Goal: Task Accomplishment & Management: Manage account settings

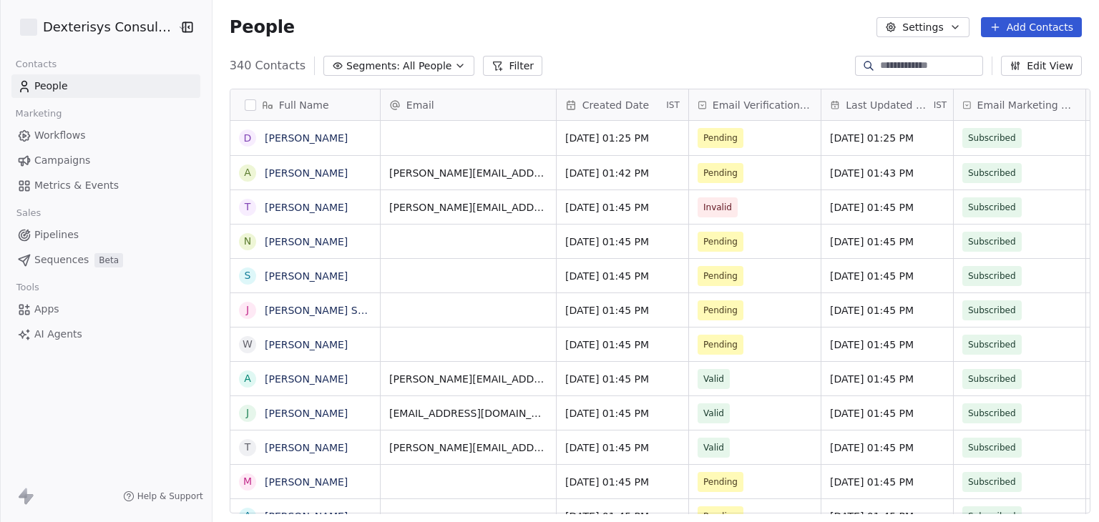
scroll to position [448, 873]
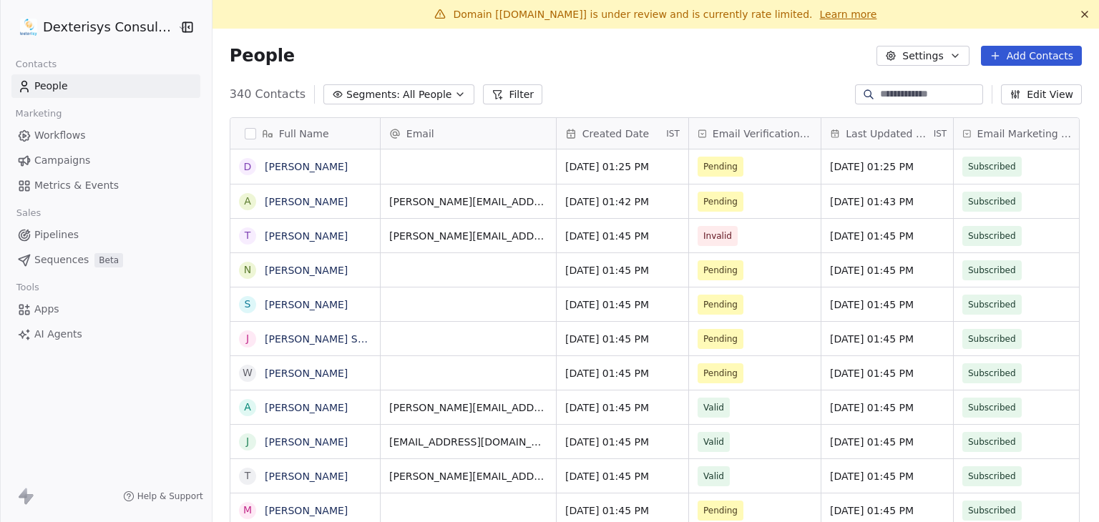
click at [91, 35] on html "Dexterisys Consulting Ltd Contacts People Marketing Workflows Campaigns Metrics…" at bounding box center [549, 261] width 1099 height 522
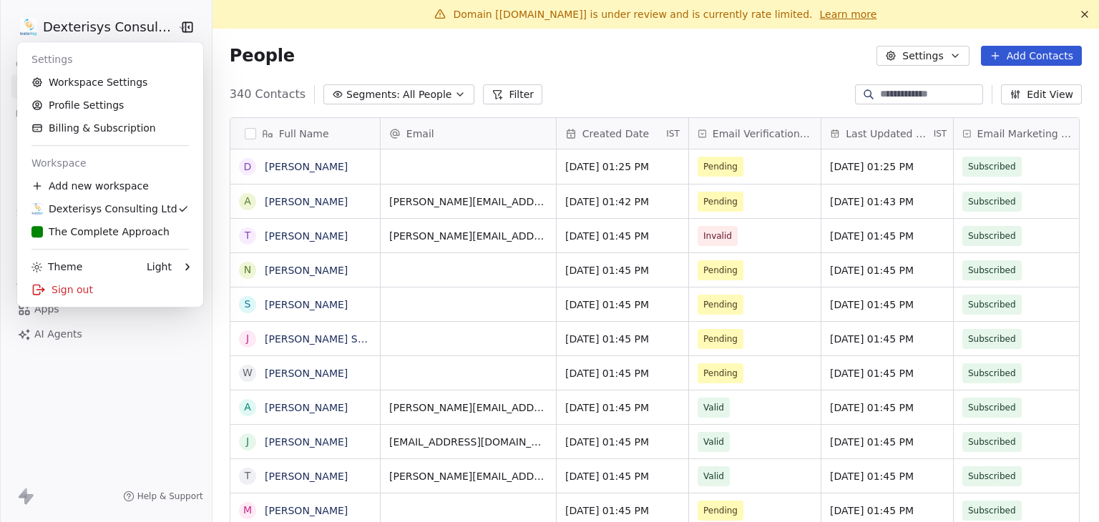
click at [386, 60] on html "Dexterisys Consulting Ltd Contacts People Marketing Workflows Campaigns Metrics…" at bounding box center [549, 261] width 1099 height 522
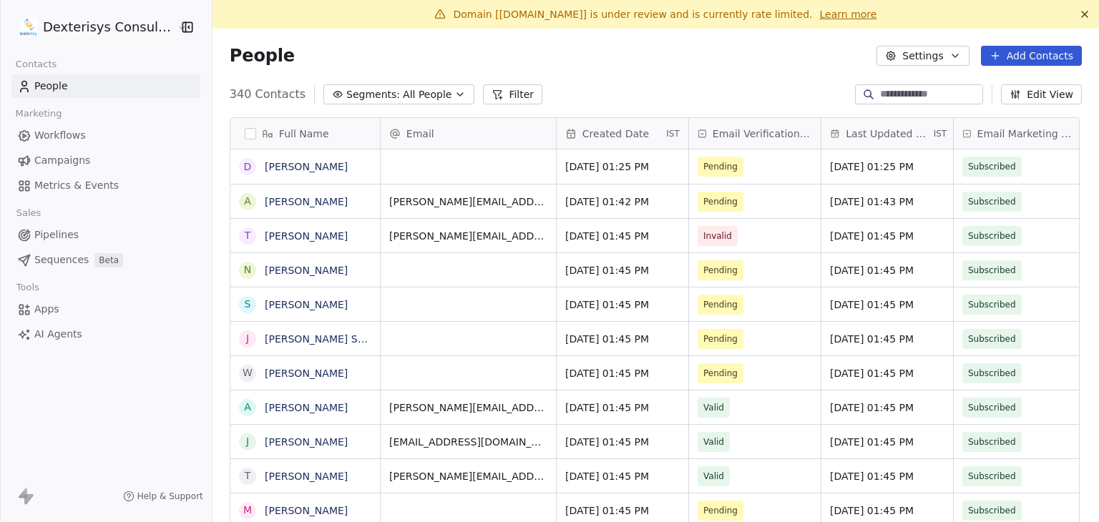
click at [50, 162] on span "Campaigns" at bounding box center [62, 160] width 56 height 15
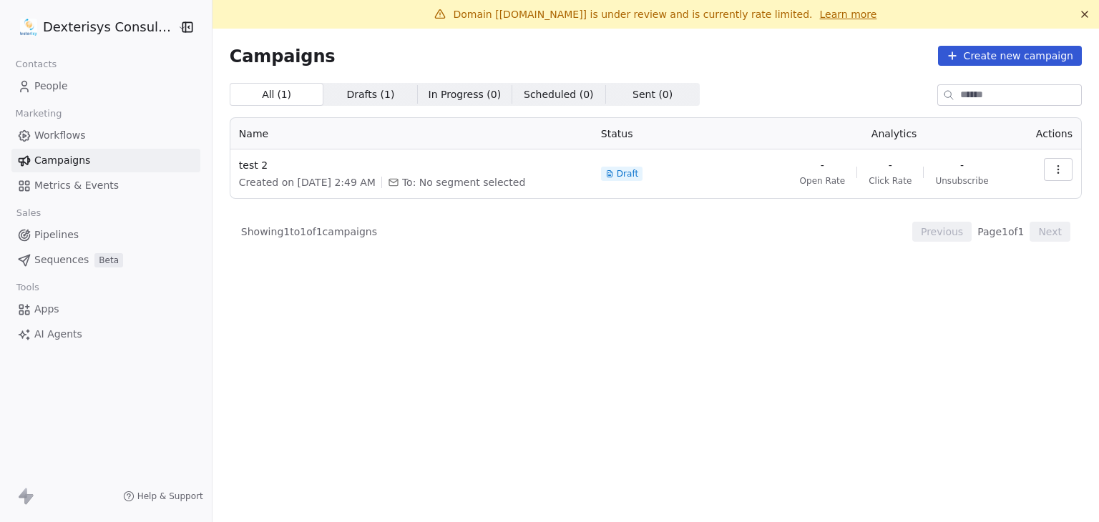
click at [104, 36] on html "Dexterisys Consulting Ltd Contacts People Marketing Workflows Campaigns Metrics…" at bounding box center [549, 261] width 1099 height 522
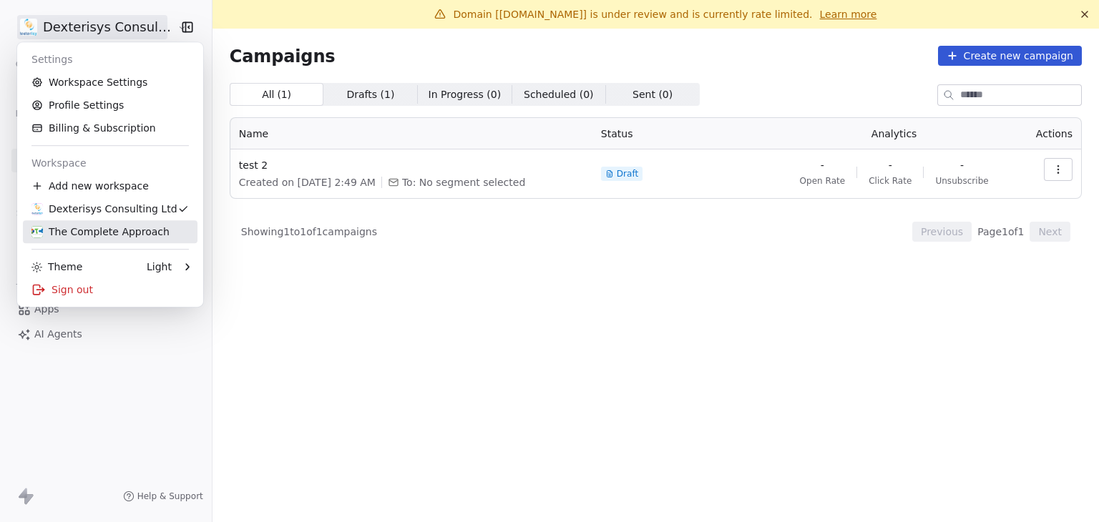
click at [90, 233] on div "The Complete Approach" at bounding box center [100, 232] width 138 height 14
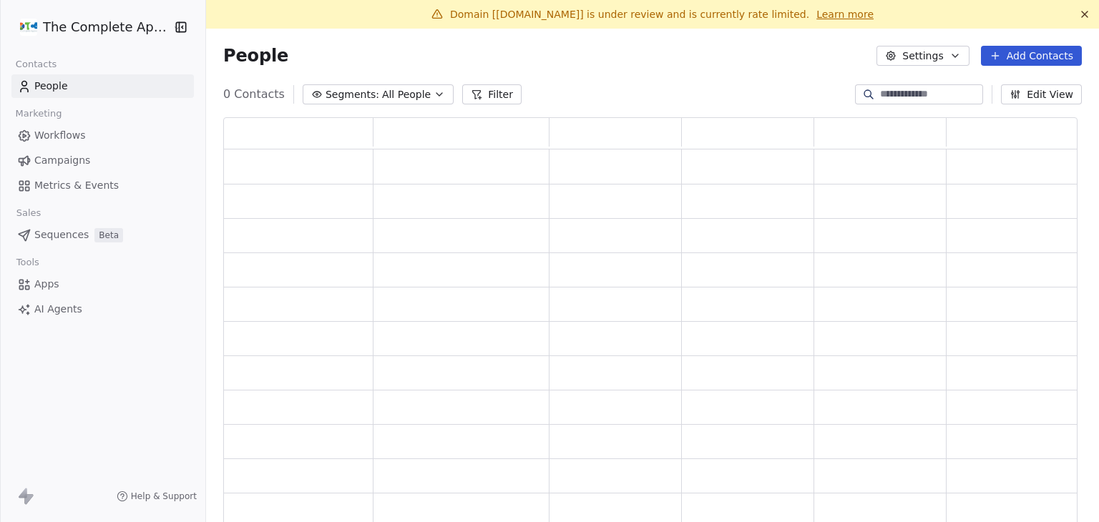
scroll to position [414, 844]
click at [56, 161] on span "Campaigns" at bounding box center [62, 160] width 56 height 15
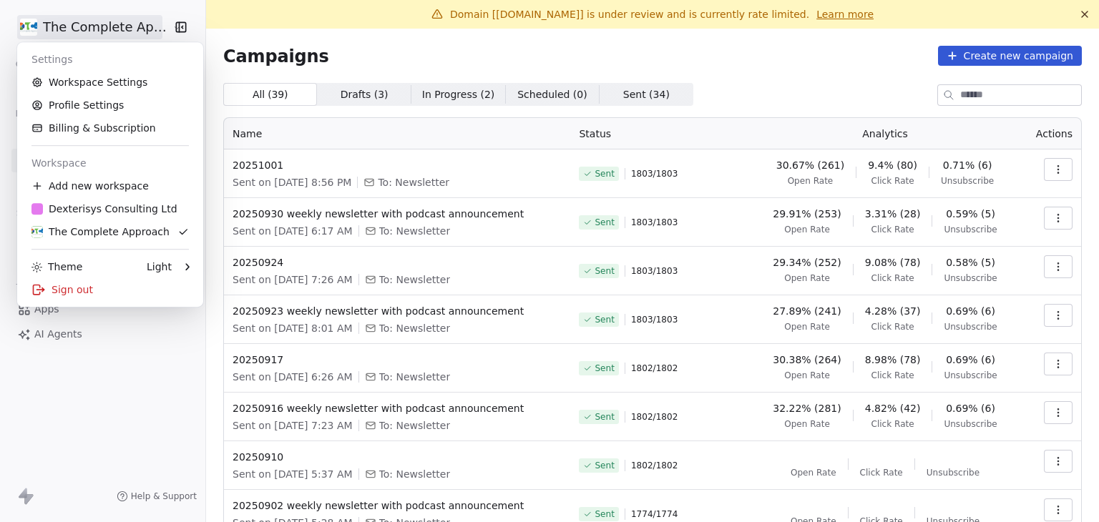
click at [71, 26] on html "The Complete Approach Contacts People Marketing Workflows Campaigns Metrics & E…" at bounding box center [549, 261] width 1099 height 522
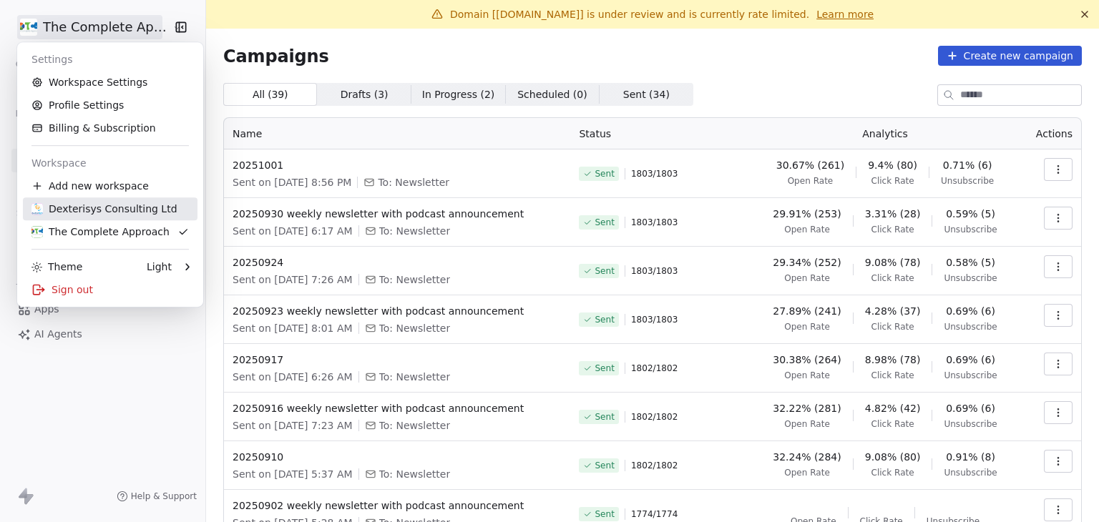
click at [83, 204] on div "Dexterisys Consulting Ltd" at bounding box center [104, 209] width 146 height 14
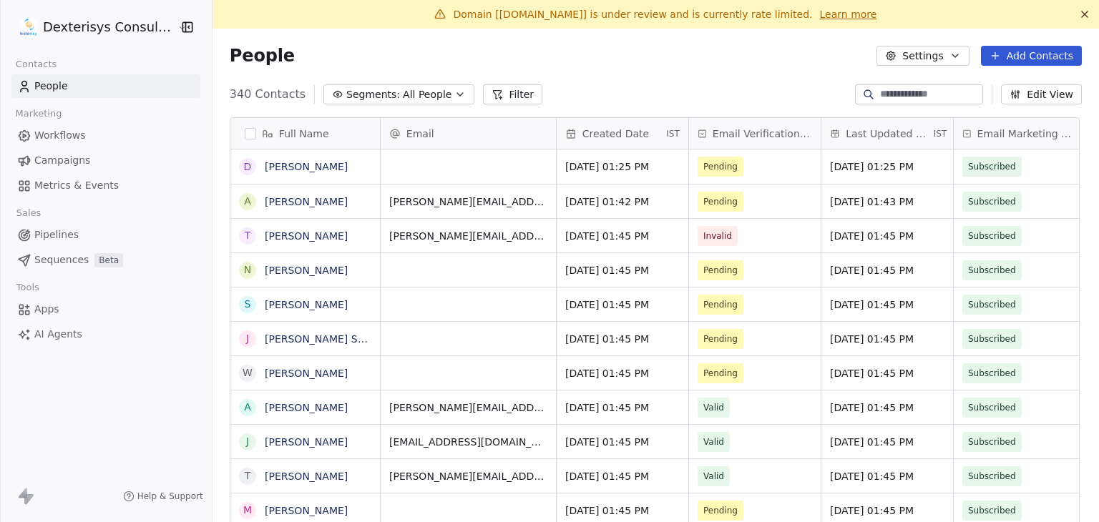
scroll to position [448, 873]
click at [106, 33] on html "Dexterisys Consulting Ltd Contacts People Marketing Workflows Campaigns Metrics…" at bounding box center [549, 261] width 1099 height 522
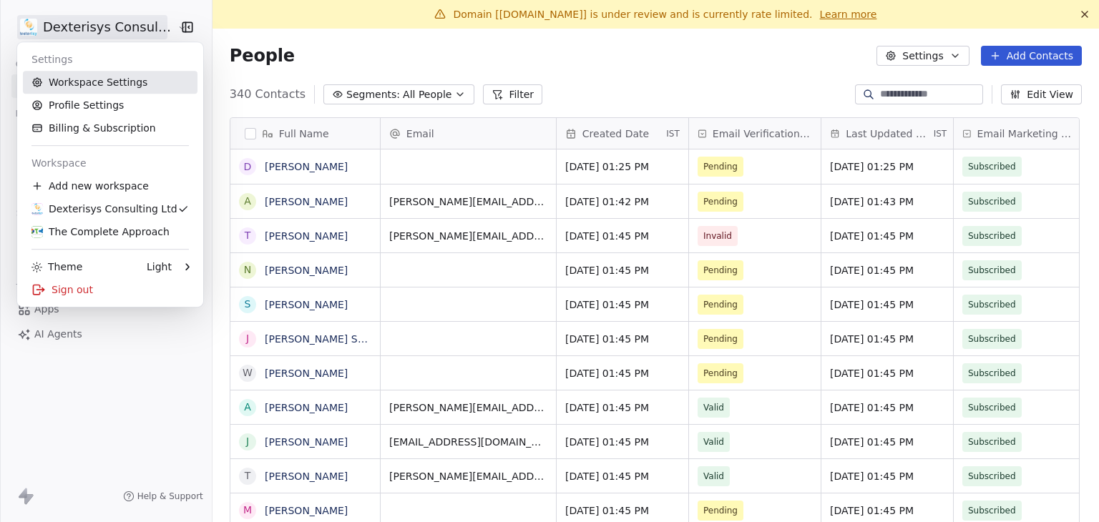
click at [107, 82] on link "Workspace Settings" at bounding box center [110, 82] width 175 height 23
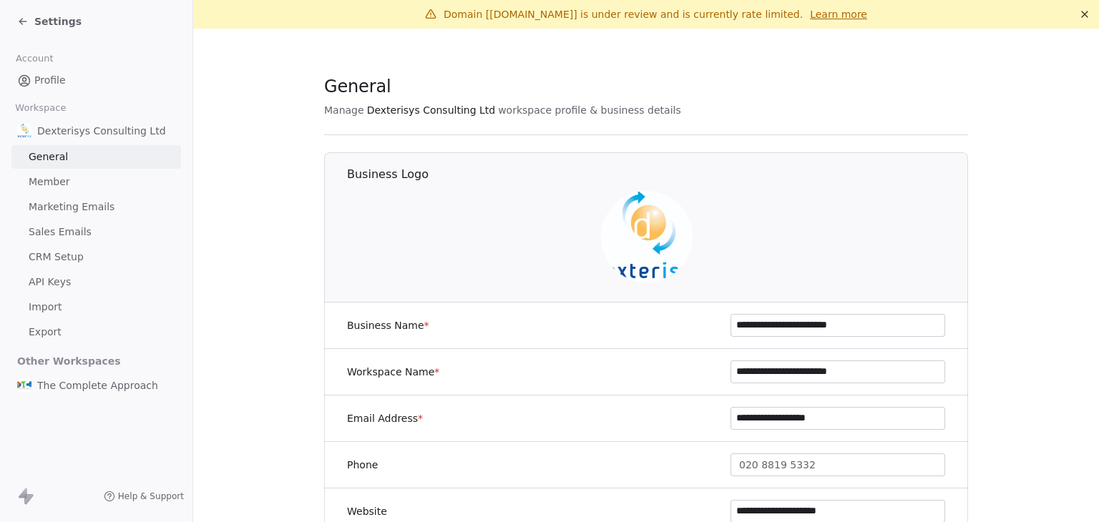
click at [77, 208] on span "Marketing Emails" at bounding box center [72, 207] width 86 height 15
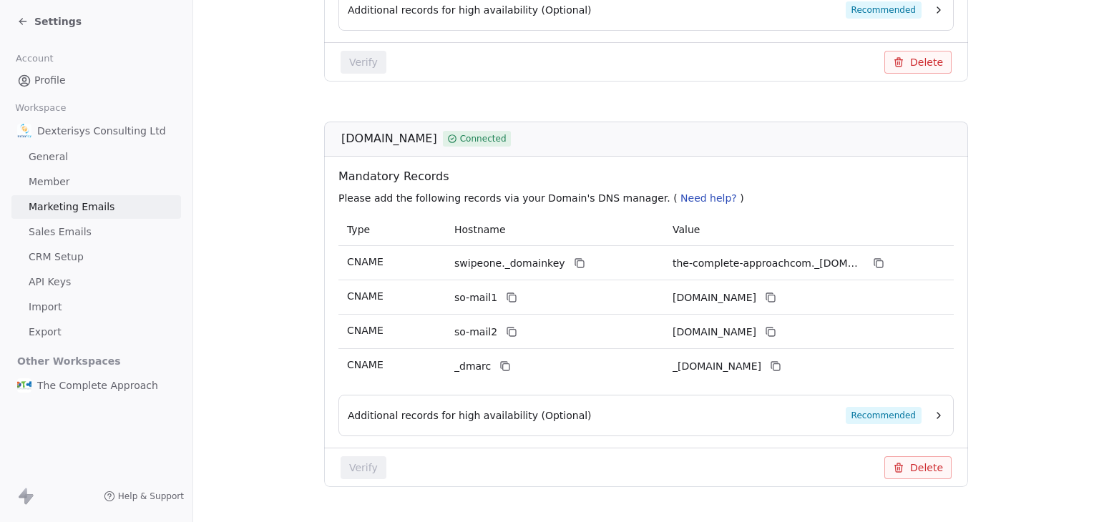
scroll to position [612, 0]
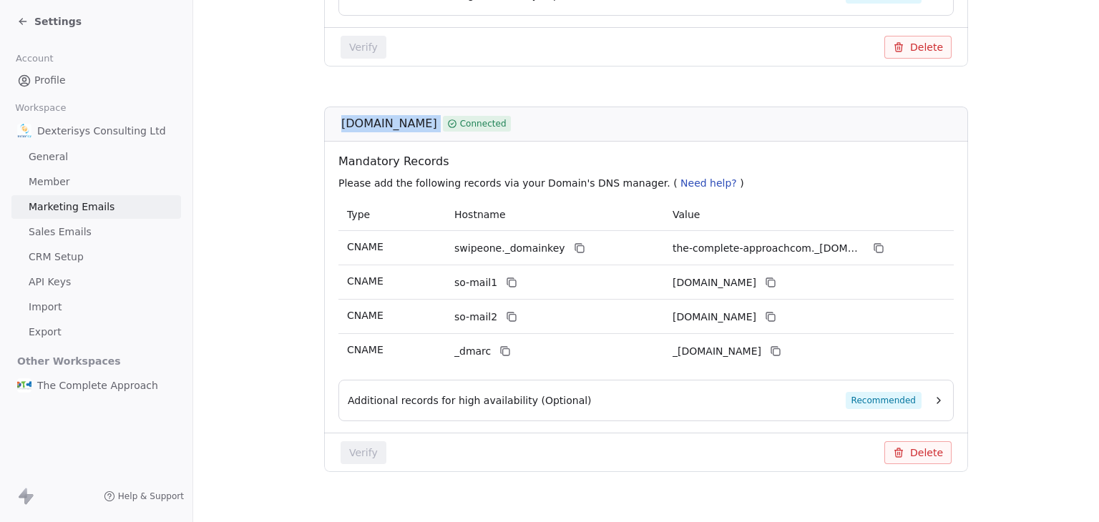
drag, startPoint x: 336, startPoint y: 106, endPoint x: 493, endPoint y: 112, distance: 157.5
click at [493, 115] on div "[DOMAIN_NAME] Connected" at bounding box center [650, 123] width 619 height 17
copy div "[DOMAIN_NAME]"
click at [589, 72] on div "Add Domain [DOMAIN_NAME] Connected Mandatory Records Please add the following r…" at bounding box center [646, 78] width 644 height 834
